Goal: Information Seeking & Learning: Learn about a topic

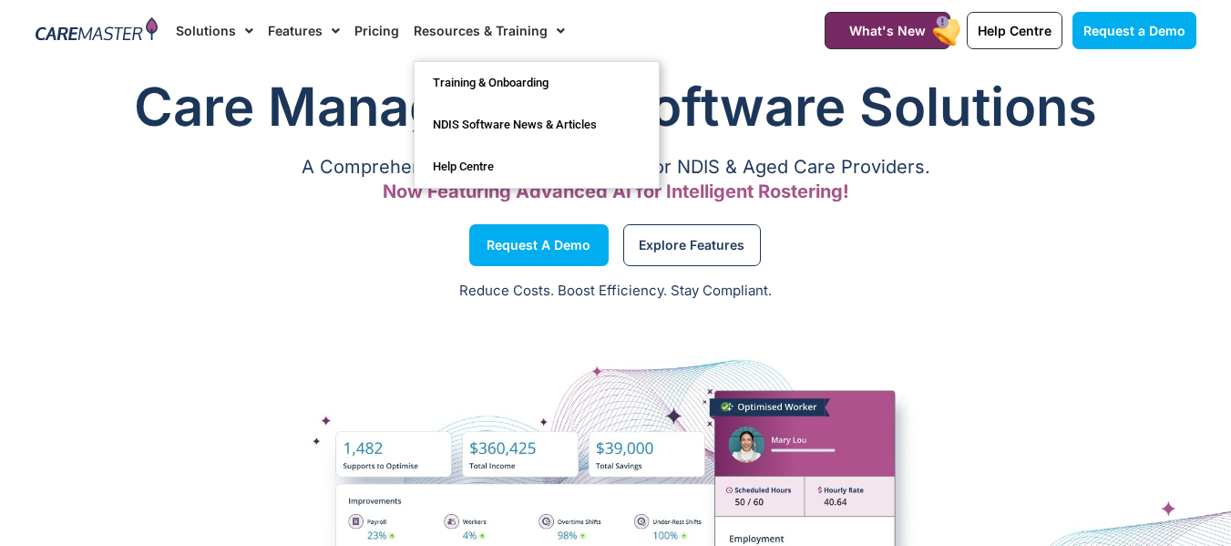
click at [446, 28] on link "Resources & Training" at bounding box center [489, 30] width 151 height 61
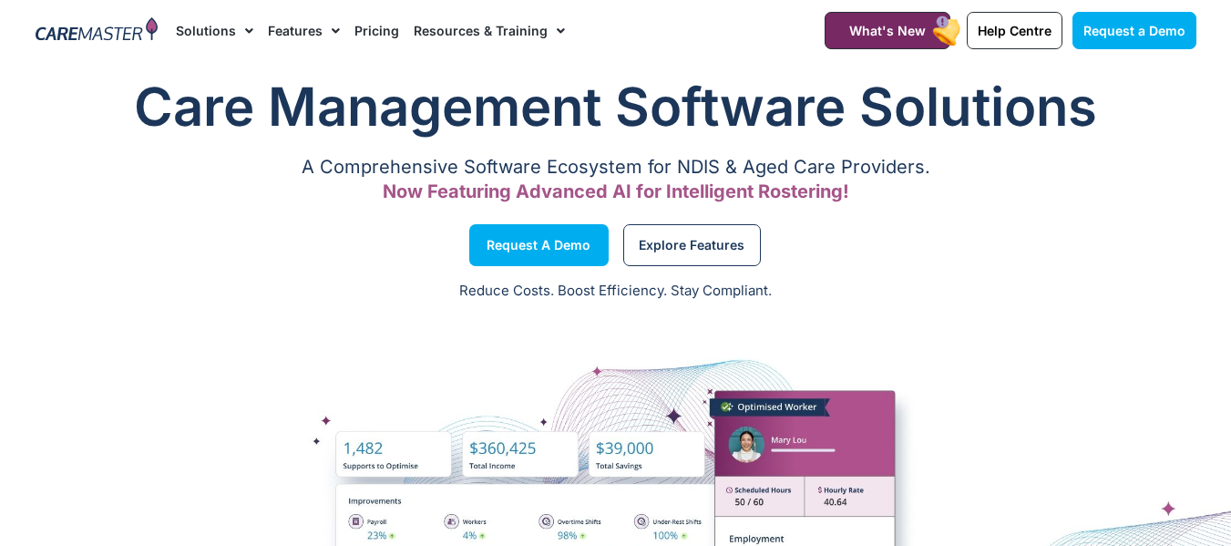
click at [473, 31] on link "Resources & Training" at bounding box center [489, 30] width 151 height 61
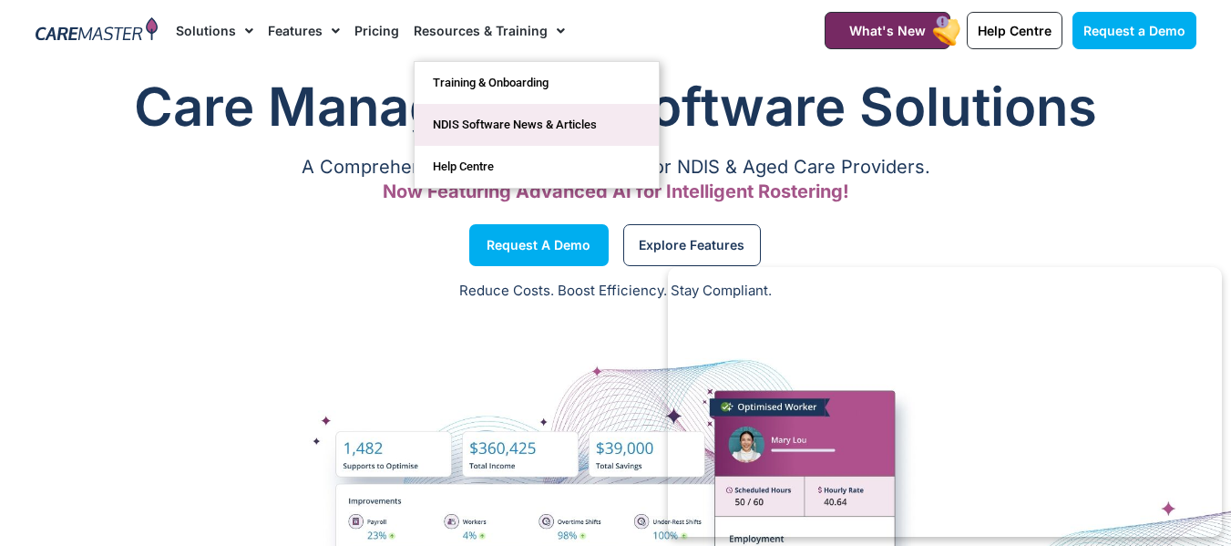
click at [498, 122] on link "NDIS Software News & Articles" at bounding box center [537, 125] width 244 height 42
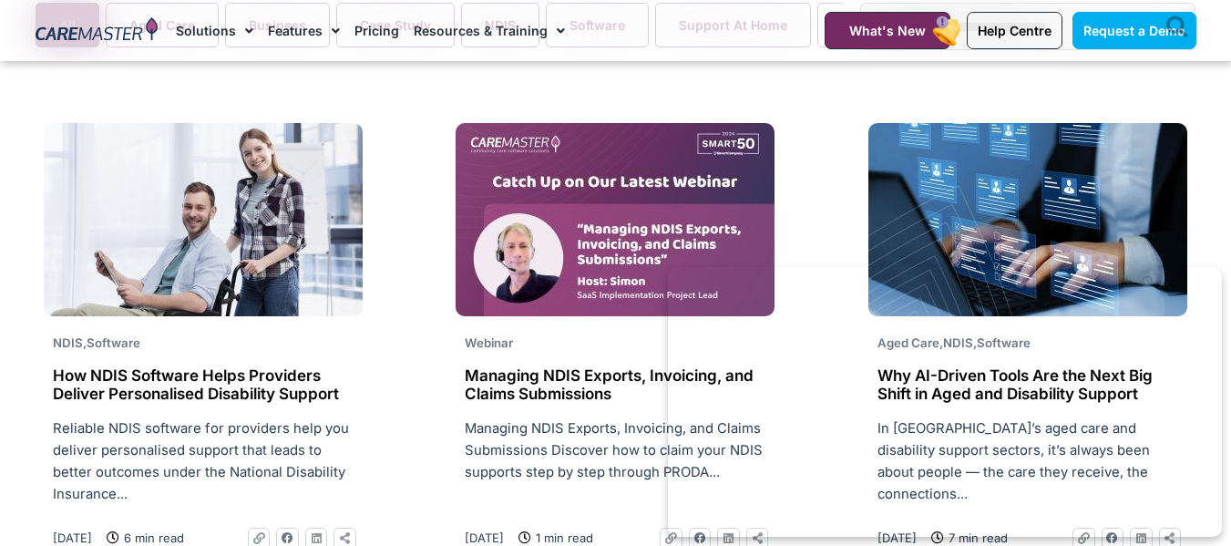
scroll to position [1367, 0]
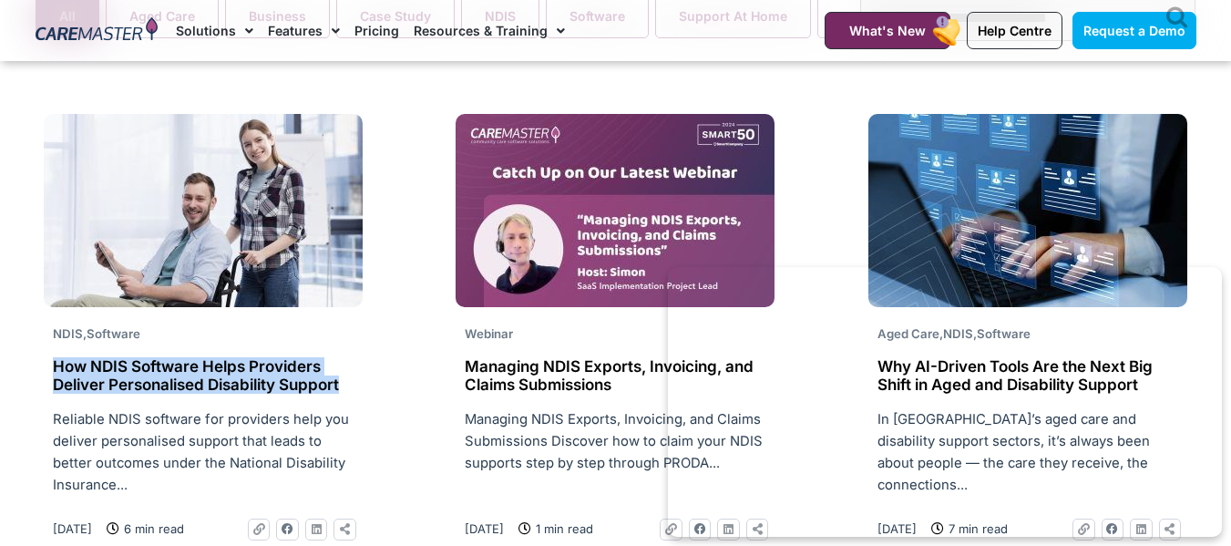
drag, startPoint x: 354, startPoint y: 387, endPoint x: 42, endPoint y: 369, distance: 312.3
click at [42, 369] on div "NDIS , Software How NDIS Software Helps Providers Deliver Personalised Disabili…" at bounding box center [203, 327] width 337 height 445
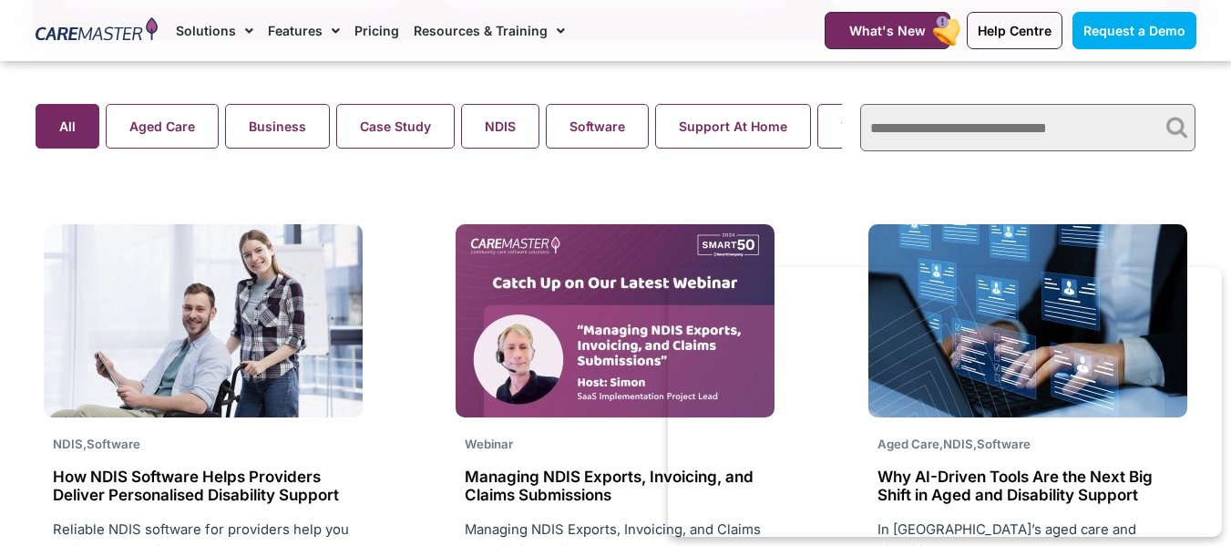
scroll to position [1185, 0]
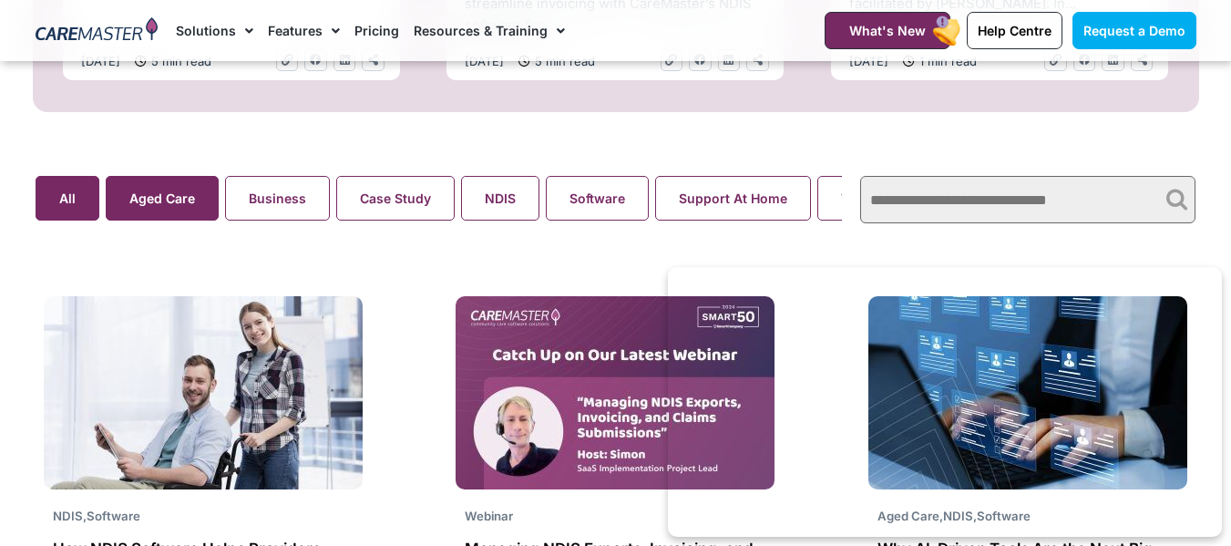
click at [159, 211] on search "Aged Care Business Case Study NDIS Software Support At Home Webinar All" at bounding box center [440, 198] width 808 height 45
click at [1004, 204] on input "text" at bounding box center [1027, 199] width 335 height 47
paste input "**********"
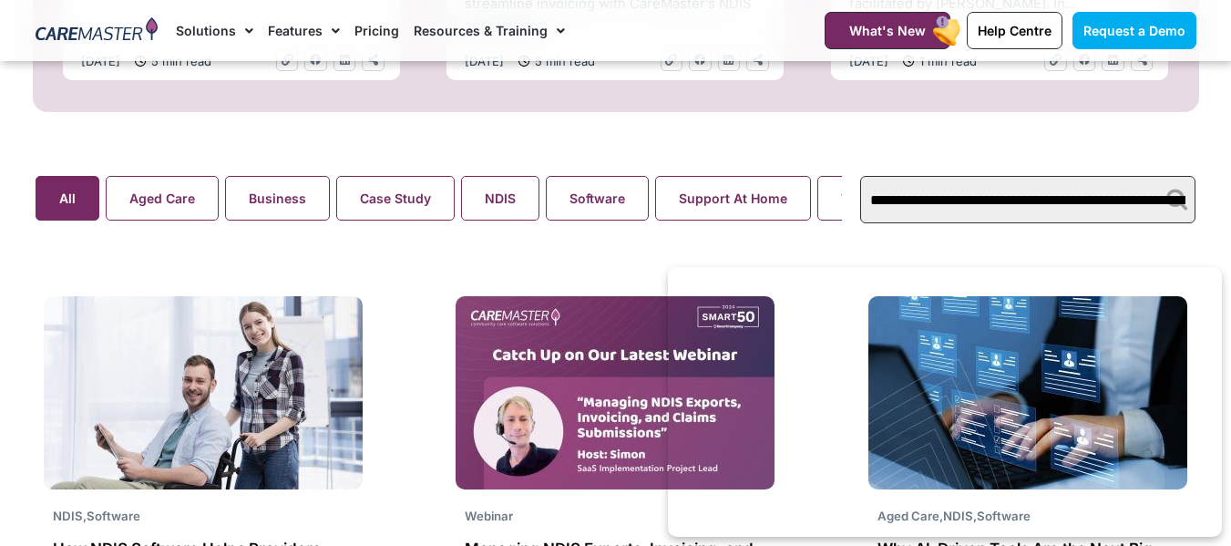
scroll to position [0, 224]
type input "**********"
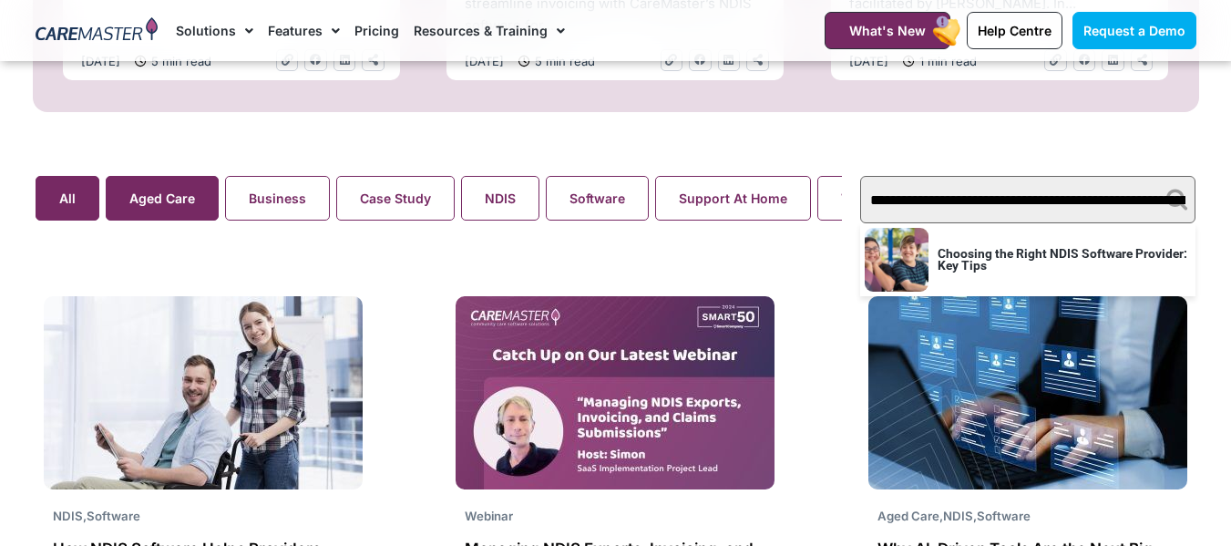
click at [132, 207] on button "Aged Care" at bounding box center [162, 198] width 113 height 45
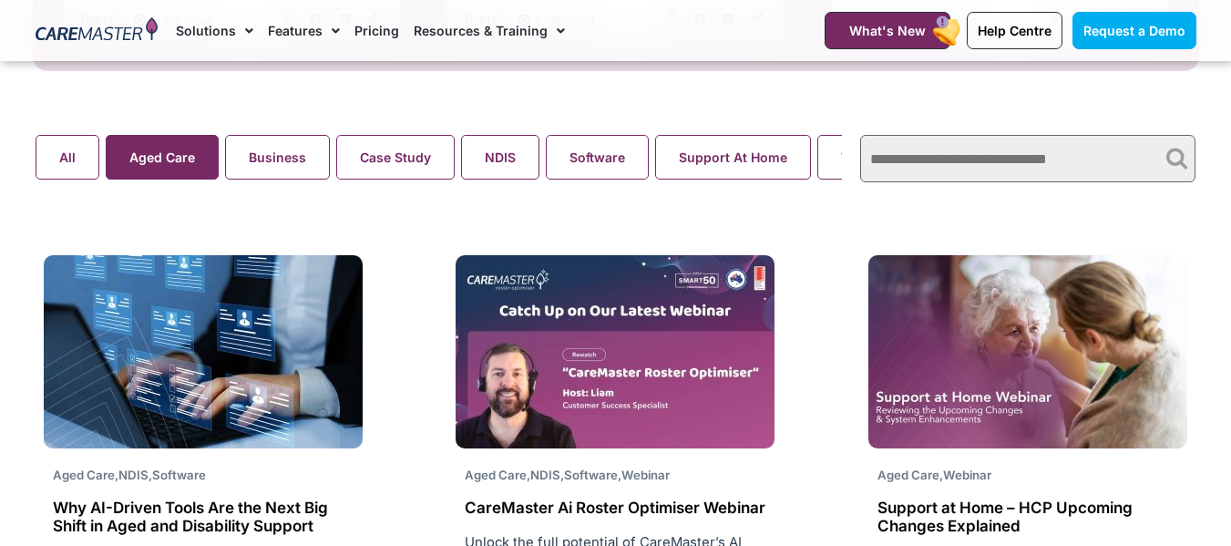
scroll to position [1185, 0]
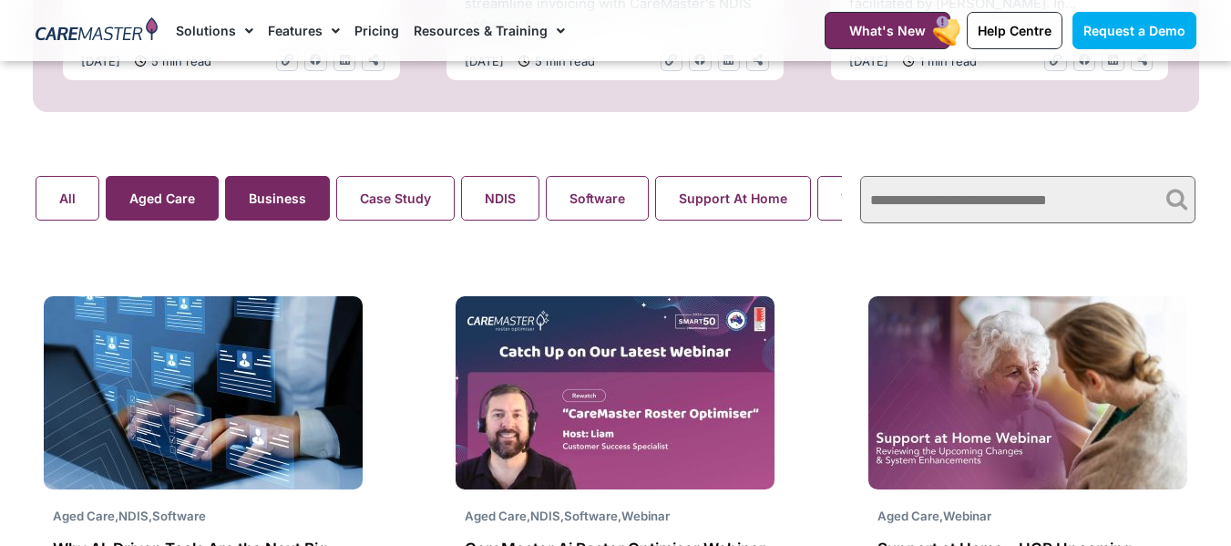
click at [289, 210] on button "Business" at bounding box center [277, 198] width 105 height 45
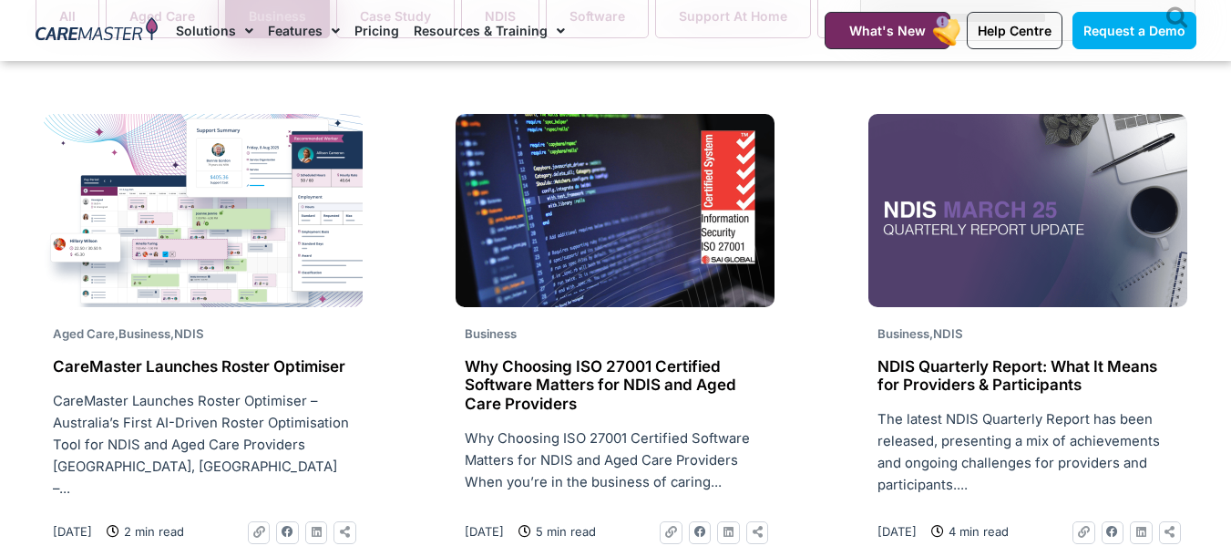
scroll to position [1276, 0]
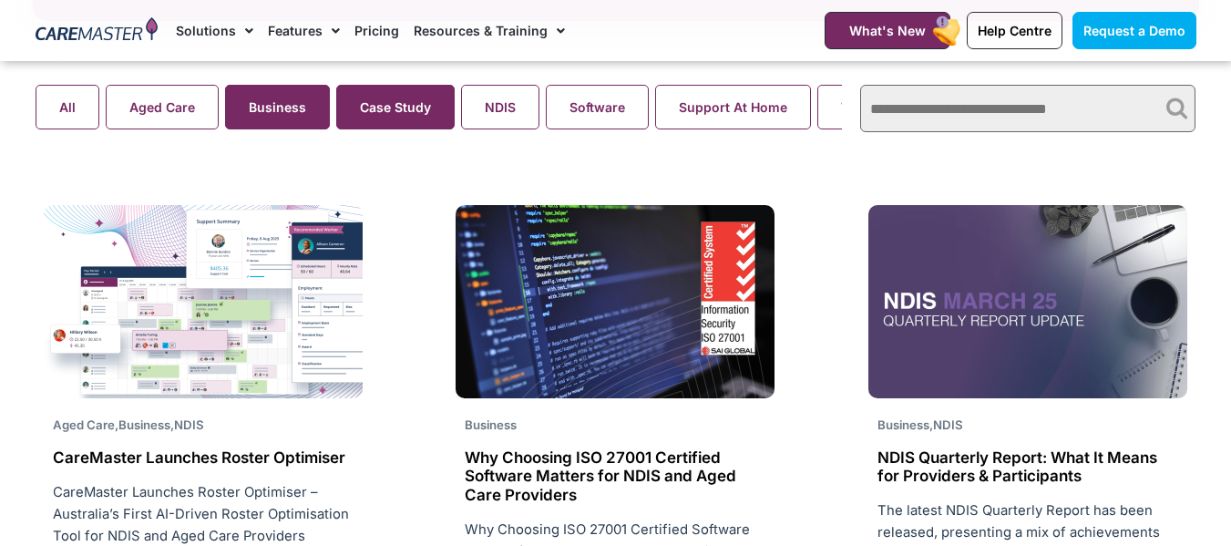
click at [363, 123] on button "Case Study" at bounding box center [395, 107] width 118 height 45
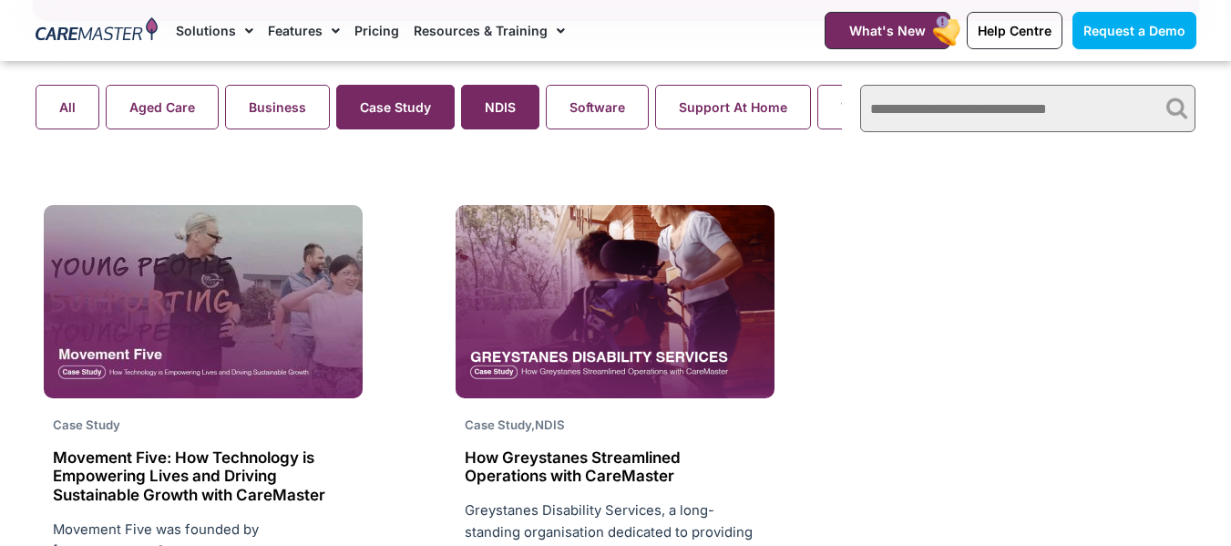
click at [512, 118] on button "NDIS" at bounding box center [500, 107] width 78 height 45
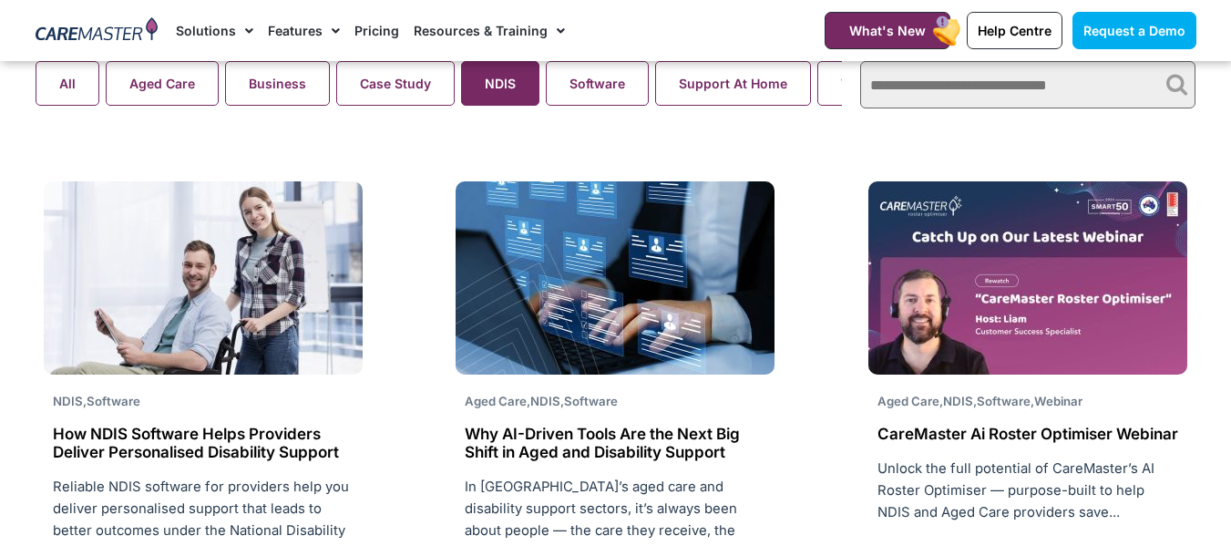
scroll to position [1276, 0]
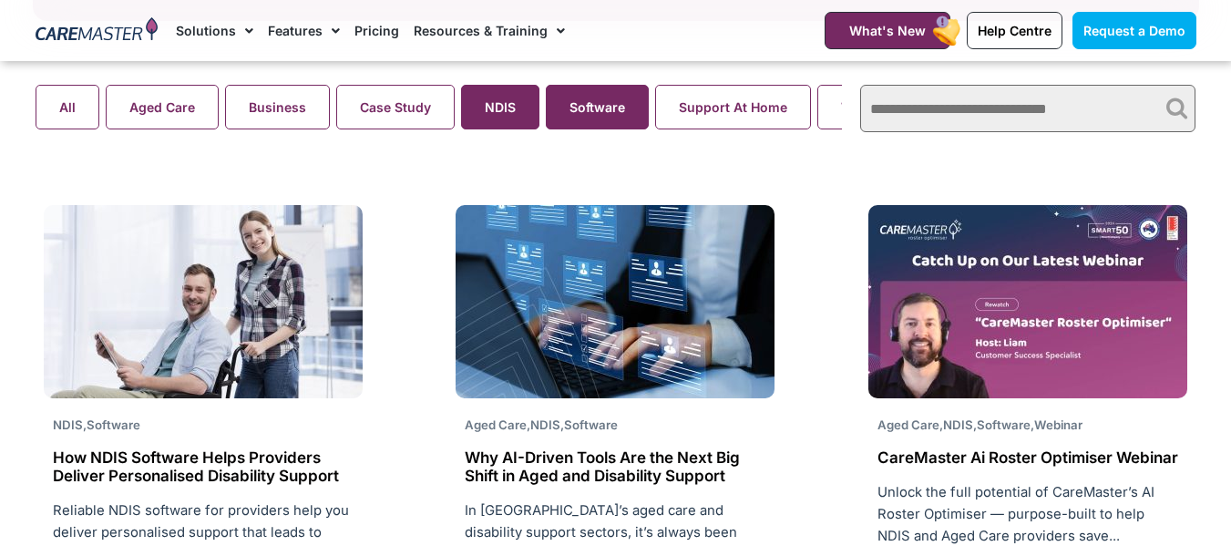
click at [579, 111] on button "Software" at bounding box center [597, 107] width 103 height 45
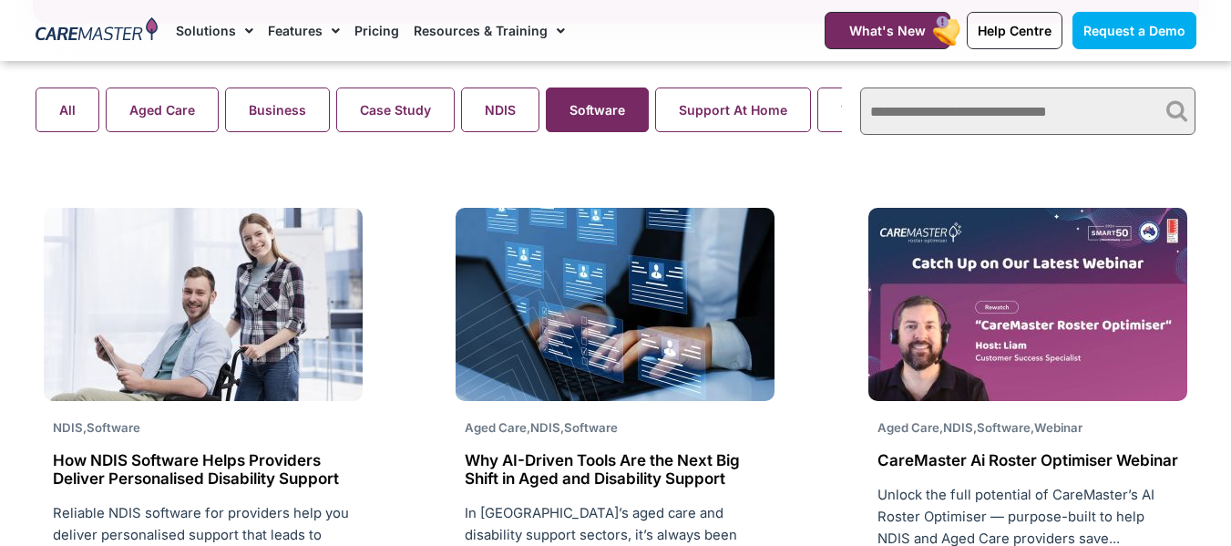
scroll to position [1185, 0]
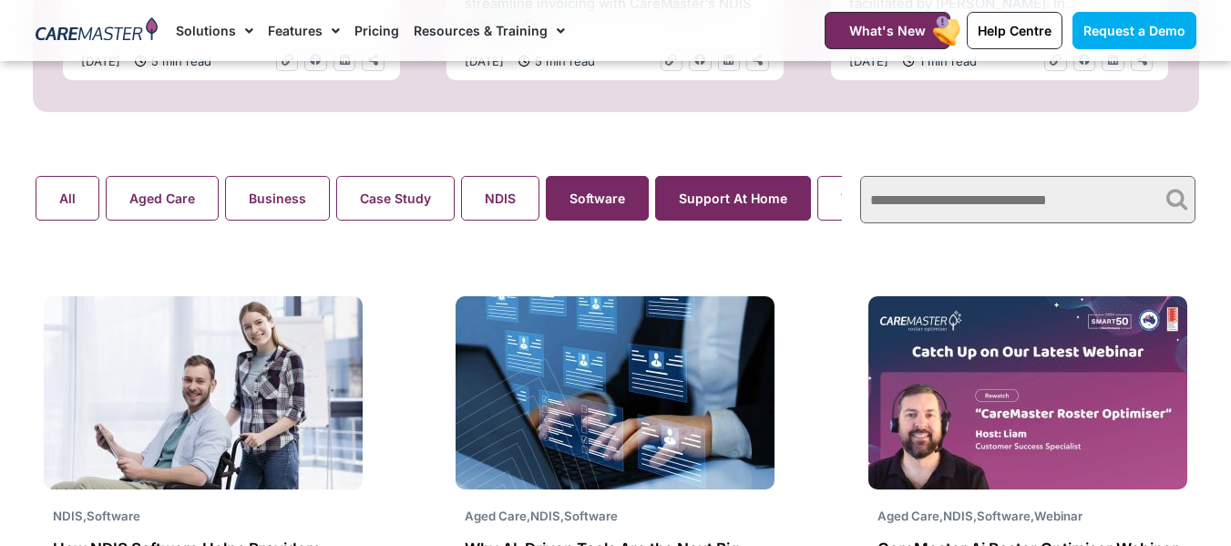
click at [736, 208] on button "Support At Home" at bounding box center [733, 198] width 156 height 45
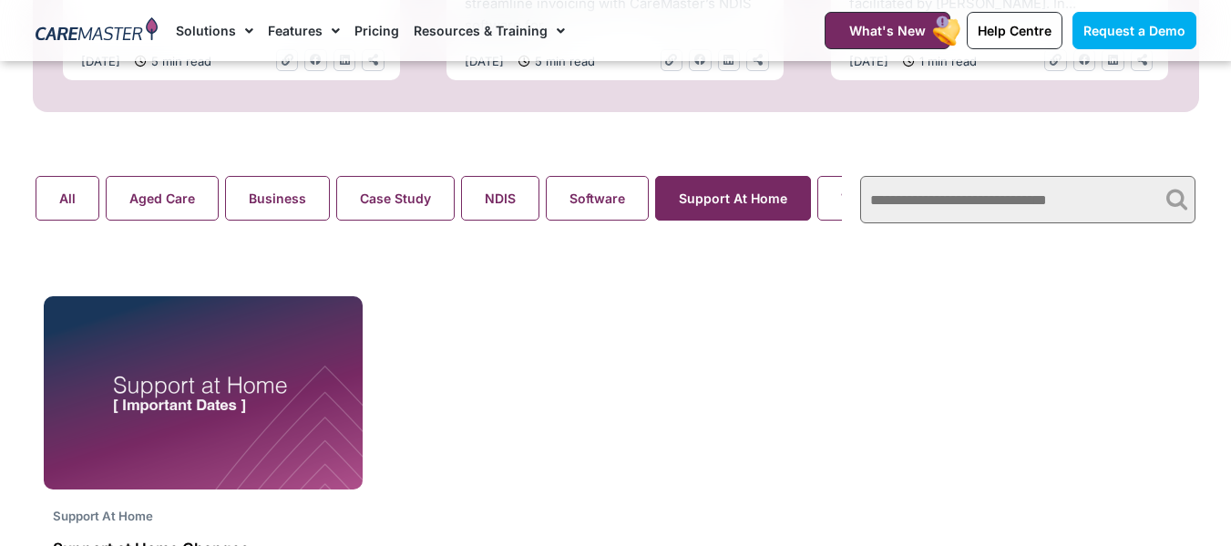
scroll to position [0, 67]
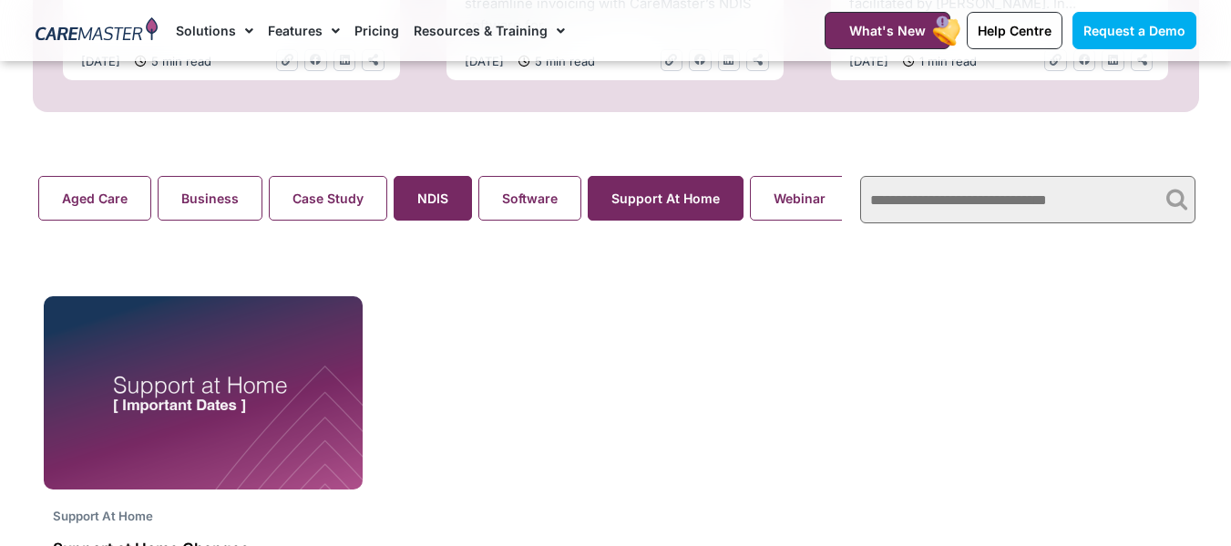
click at [448, 200] on button "NDIS" at bounding box center [433, 198] width 78 height 45
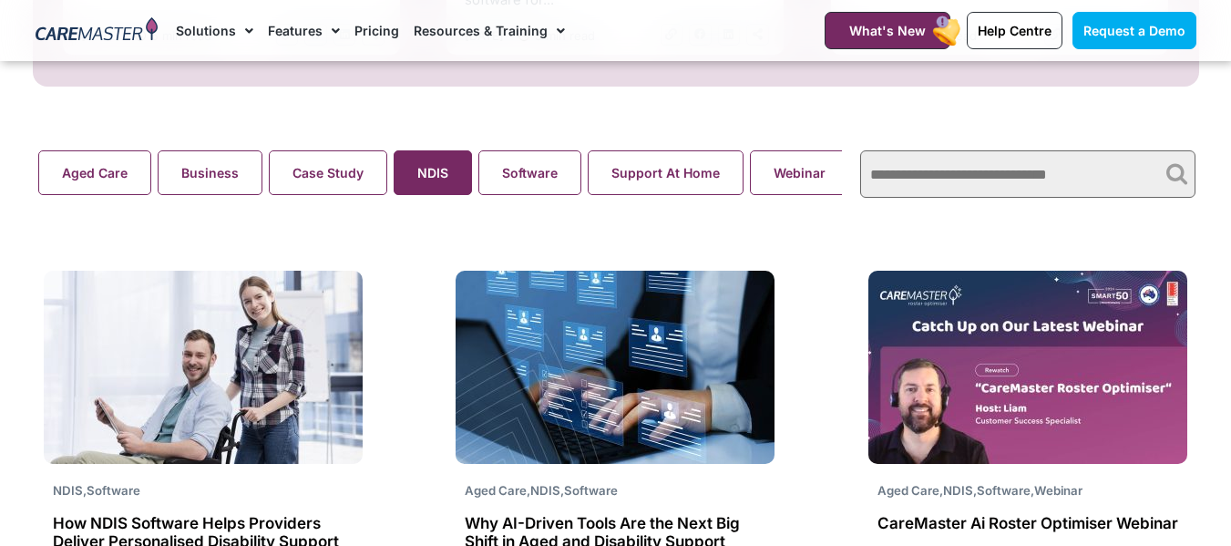
scroll to position [1185, 0]
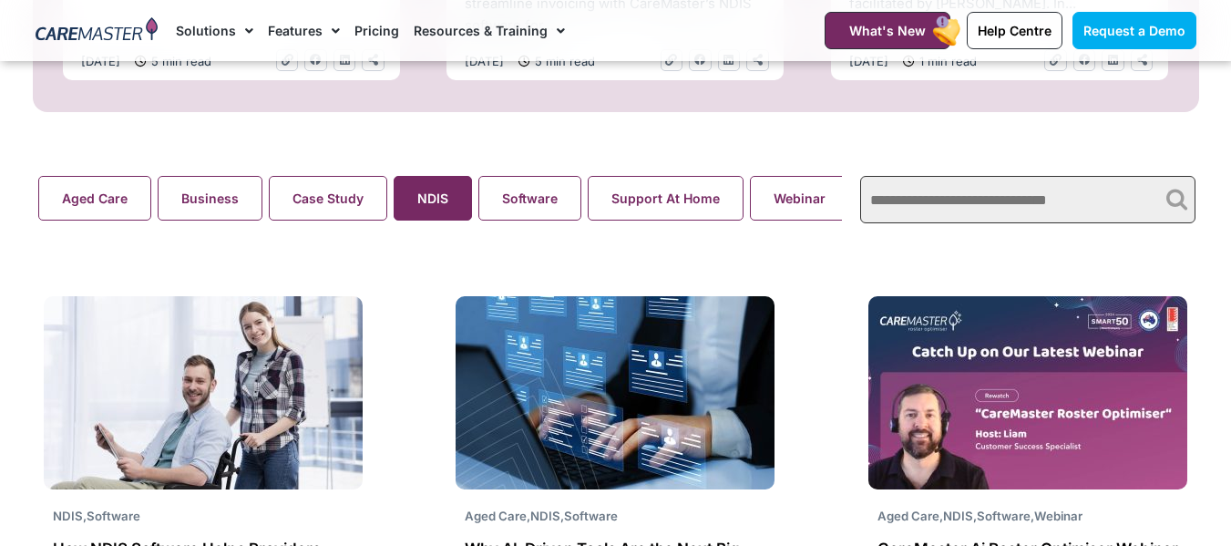
click at [971, 211] on input "text" at bounding box center [1027, 199] width 335 height 47
paste input "**********"
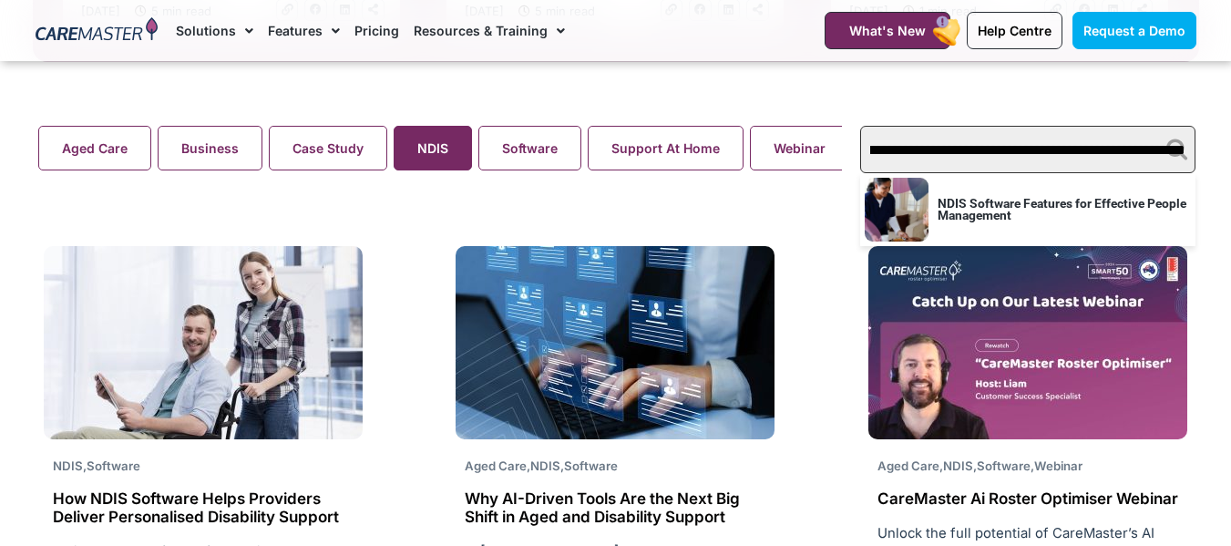
scroll to position [1276, 0]
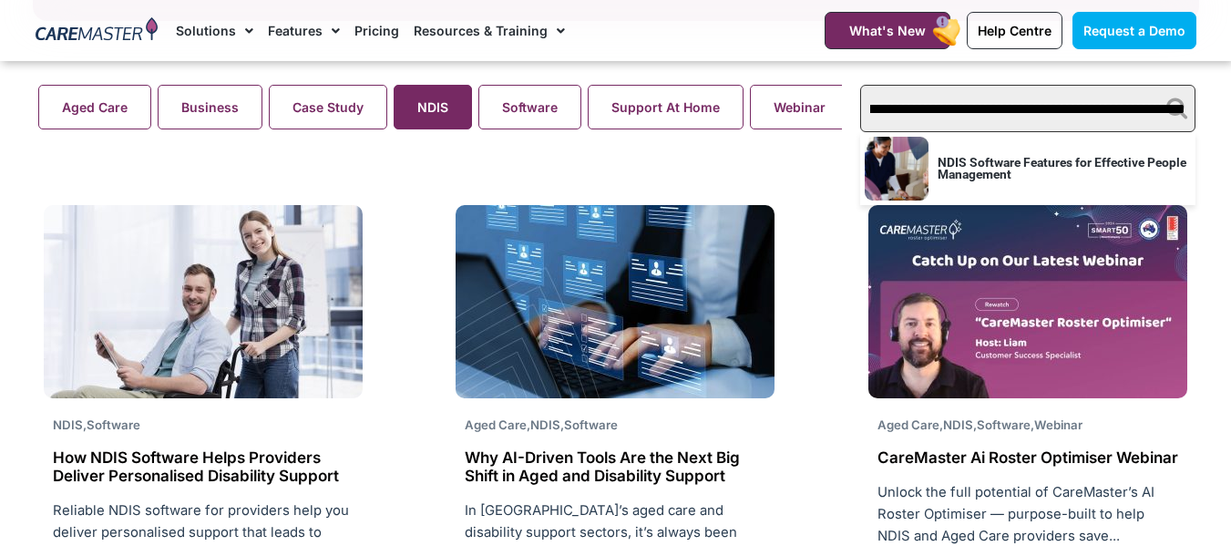
type input "**********"
click at [972, 199] on div "NDIS Software Features for Effective People Management NDIS Management Software…" at bounding box center [1027, 168] width 335 height 73
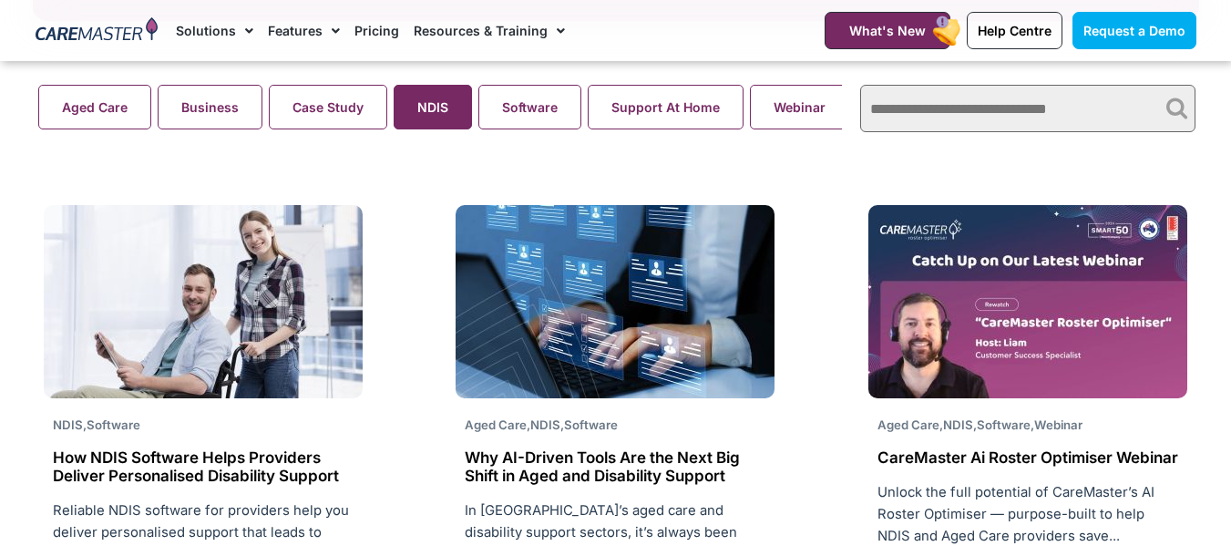
click at [264, 465] on h2 "How NDIS Software Helps Providers Deliver Personalised Disability Support" at bounding box center [203, 466] width 301 height 37
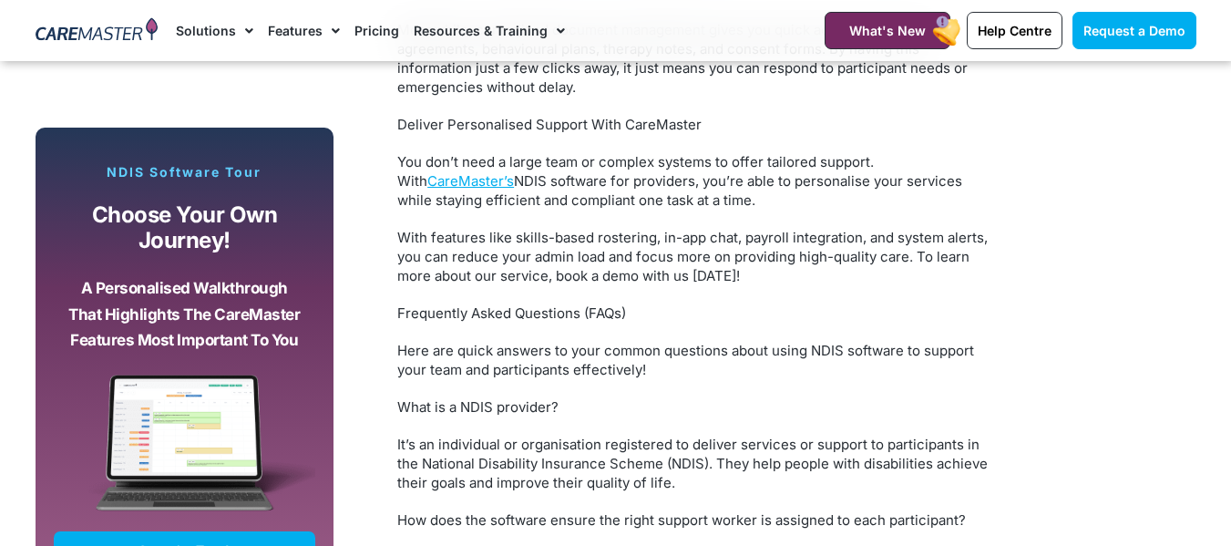
scroll to position [3464, 0]
